Goal: Transaction & Acquisition: Book appointment/travel/reservation

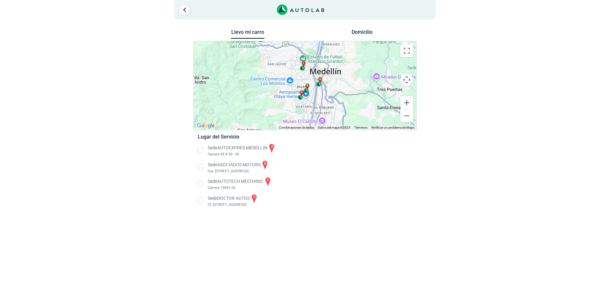
click at [199, 183] on li "Sede AUTOTECH MECHANIC c Carrera 73#41-26" at bounding box center [305, 183] width 224 height 14
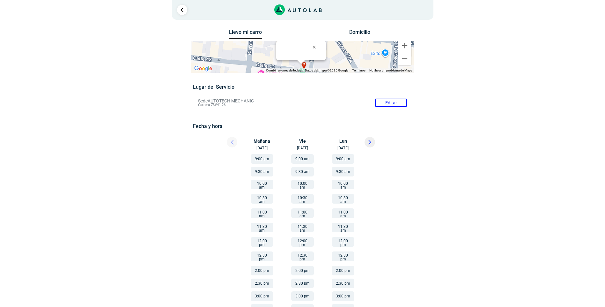
click at [263, 158] on button "9:00 am" at bounding box center [262, 159] width 23 height 10
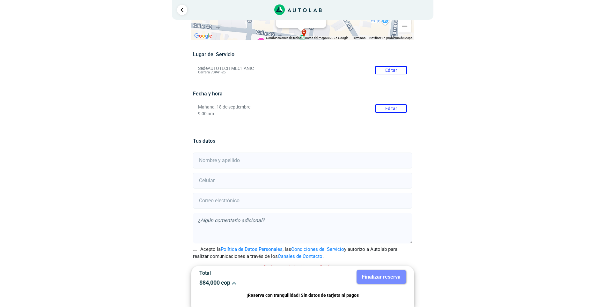
scroll to position [40, 0]
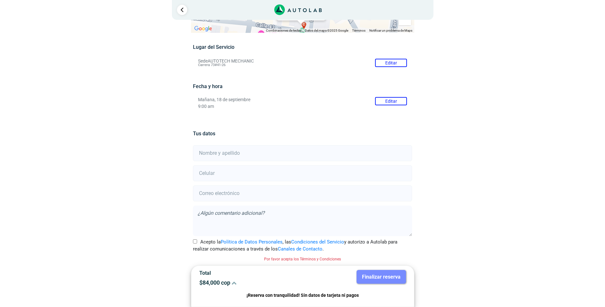
click at [203, 151] on input "text" at bounding box center [302, 153] width 219 height 16
type input "[PERSON_NAME]"
type input "3057662420"
type input "[EMAIL_ADDRESS][DOMAIN_NAME]"
click at [196, 240] on input "Acepto la Política de Datos Personales , las Condiciones del Servicio y autoriz…" at bounding box center [195, 241] width 4 height 4
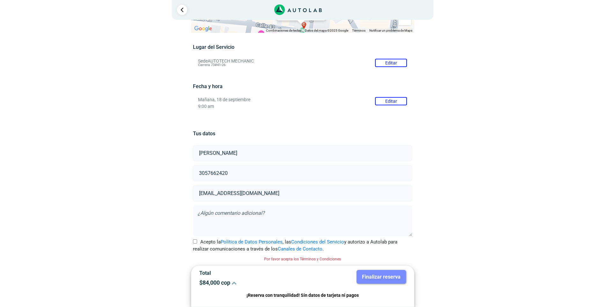
checkbox input "true"
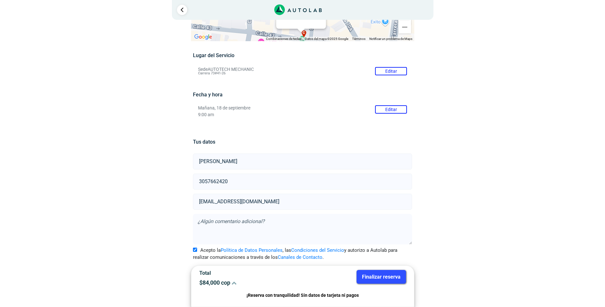
click at [377, 278] on button "Finalizar reserva" at bounding box center [381, 277] width 49 height 14
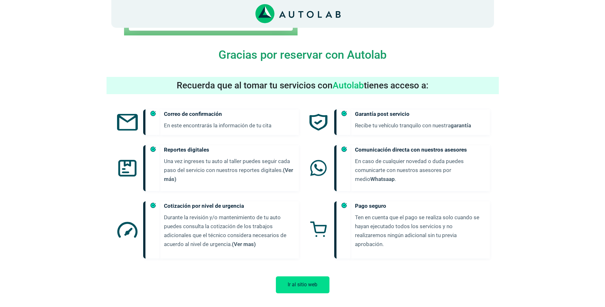
scroll to position [260, 0]
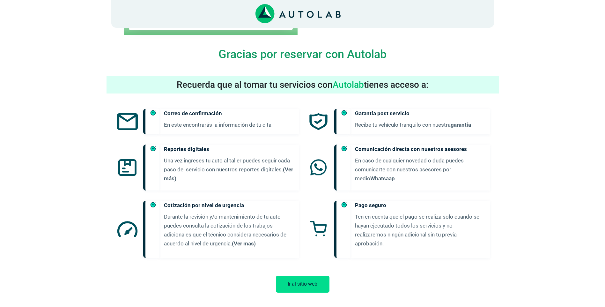
click at [307, 277] on button "Ir al sitio web" at bounding box center [303, 284] width 54 height 17
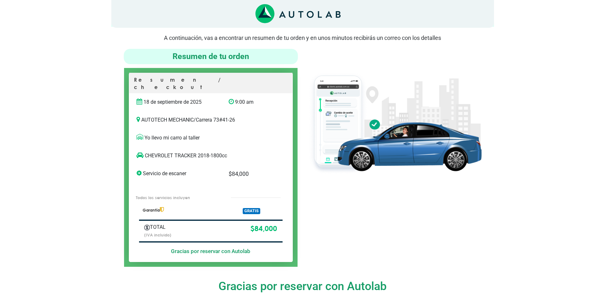
scroll to position [0, 0]
